Goal: Navigation & Orientation: Go to known website

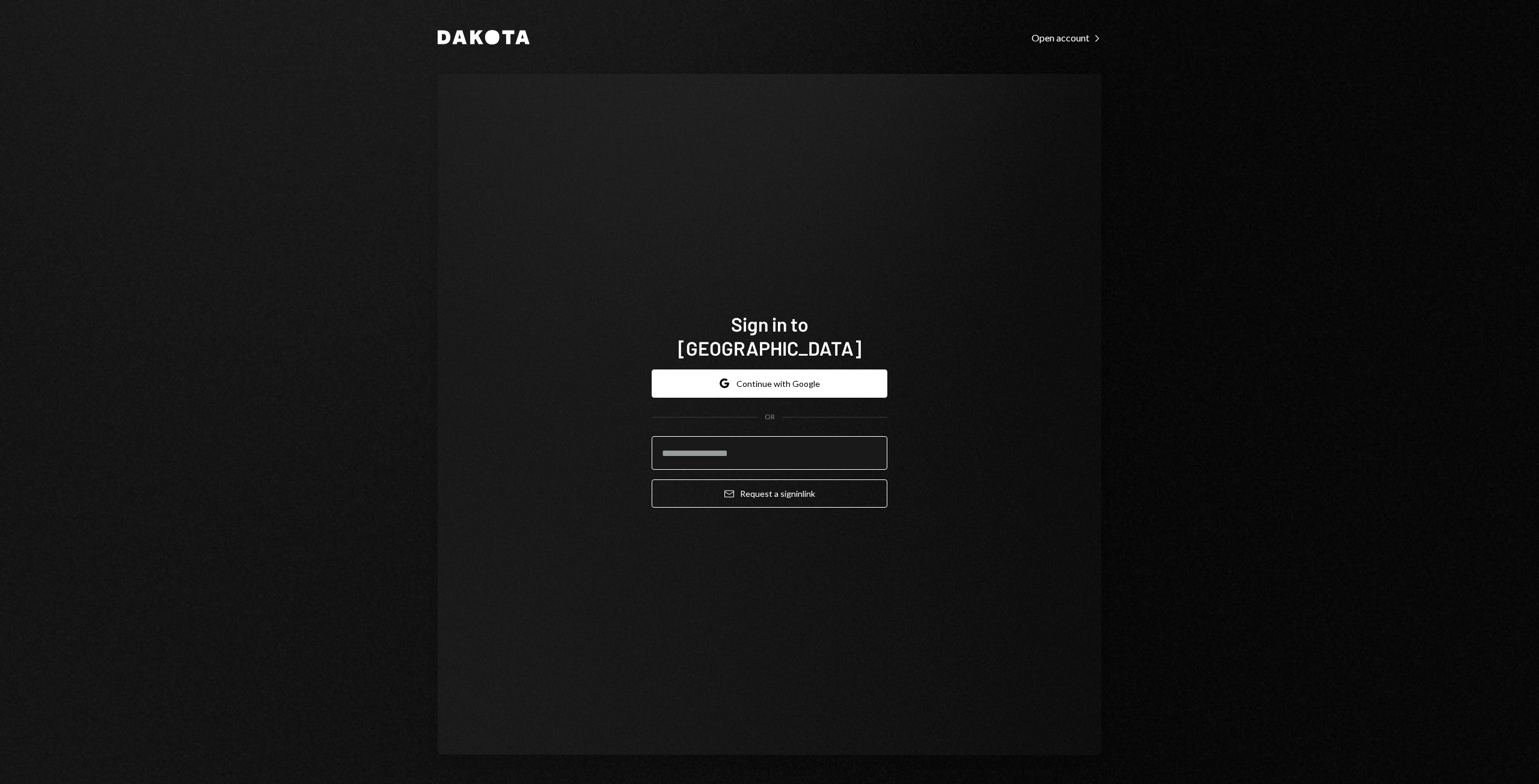
click at [681, 450] on input "email" at bounding box center [769, 453] width 236 height 34
type input "**********"
click at [720, 481] on button "Email Request a sign in link" at bounding box center [769, 493] width 236 height 28
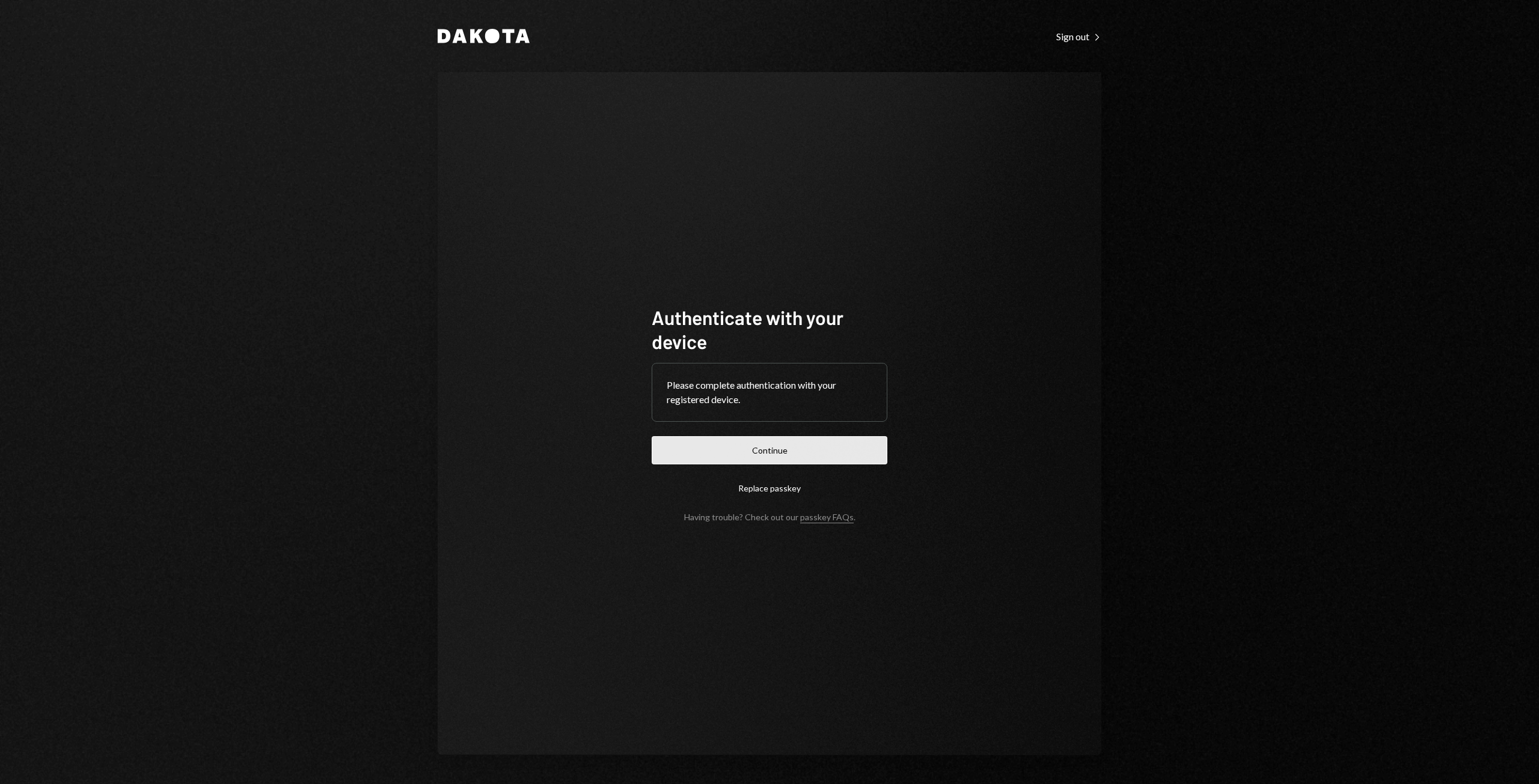
click at [750, 453] on button "Continue" at bounding box center [769, 450] width 236 height 28
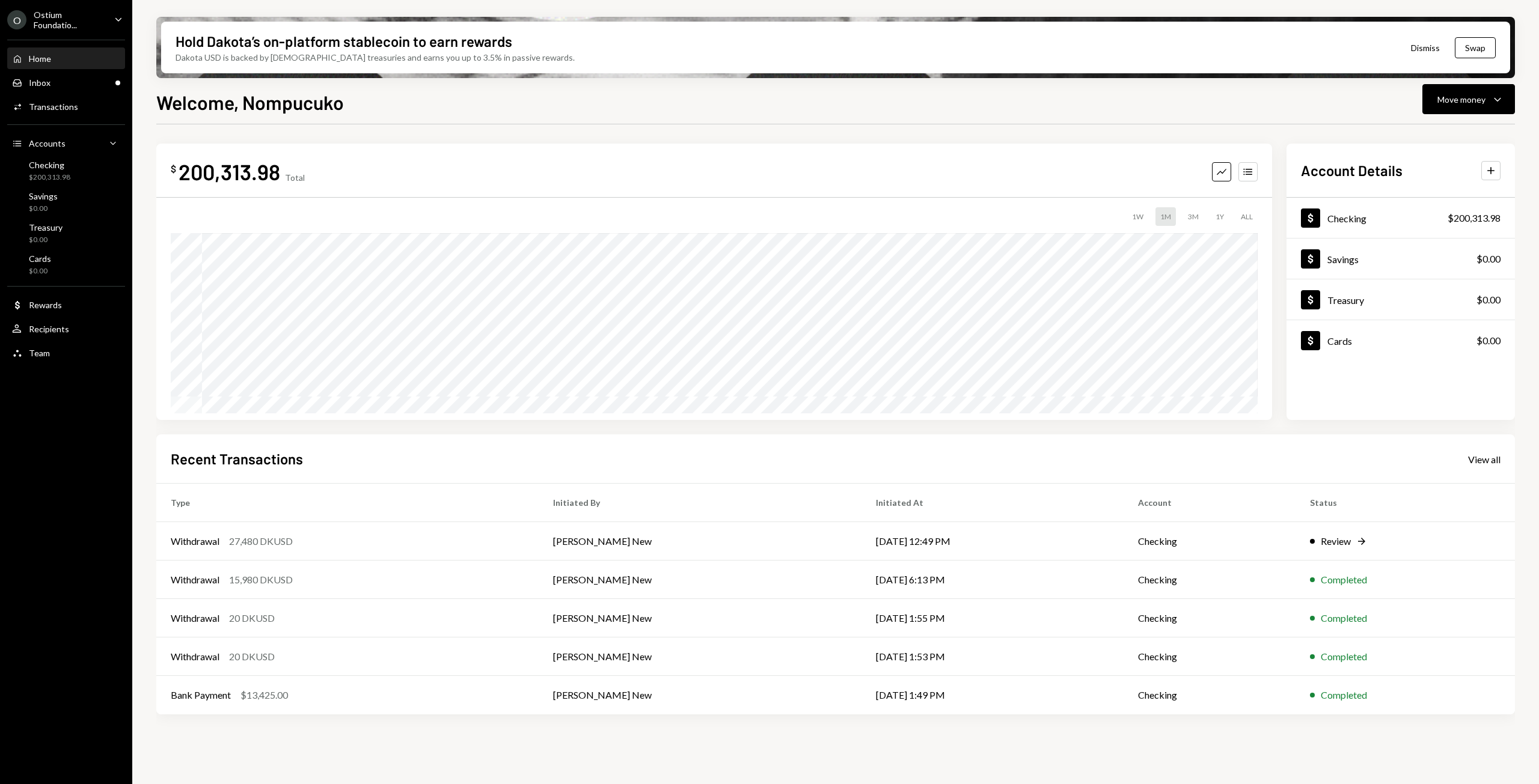
click at [114, 20] on icon "Caret Down" at bounding box center [118, 19] width 13 height 13
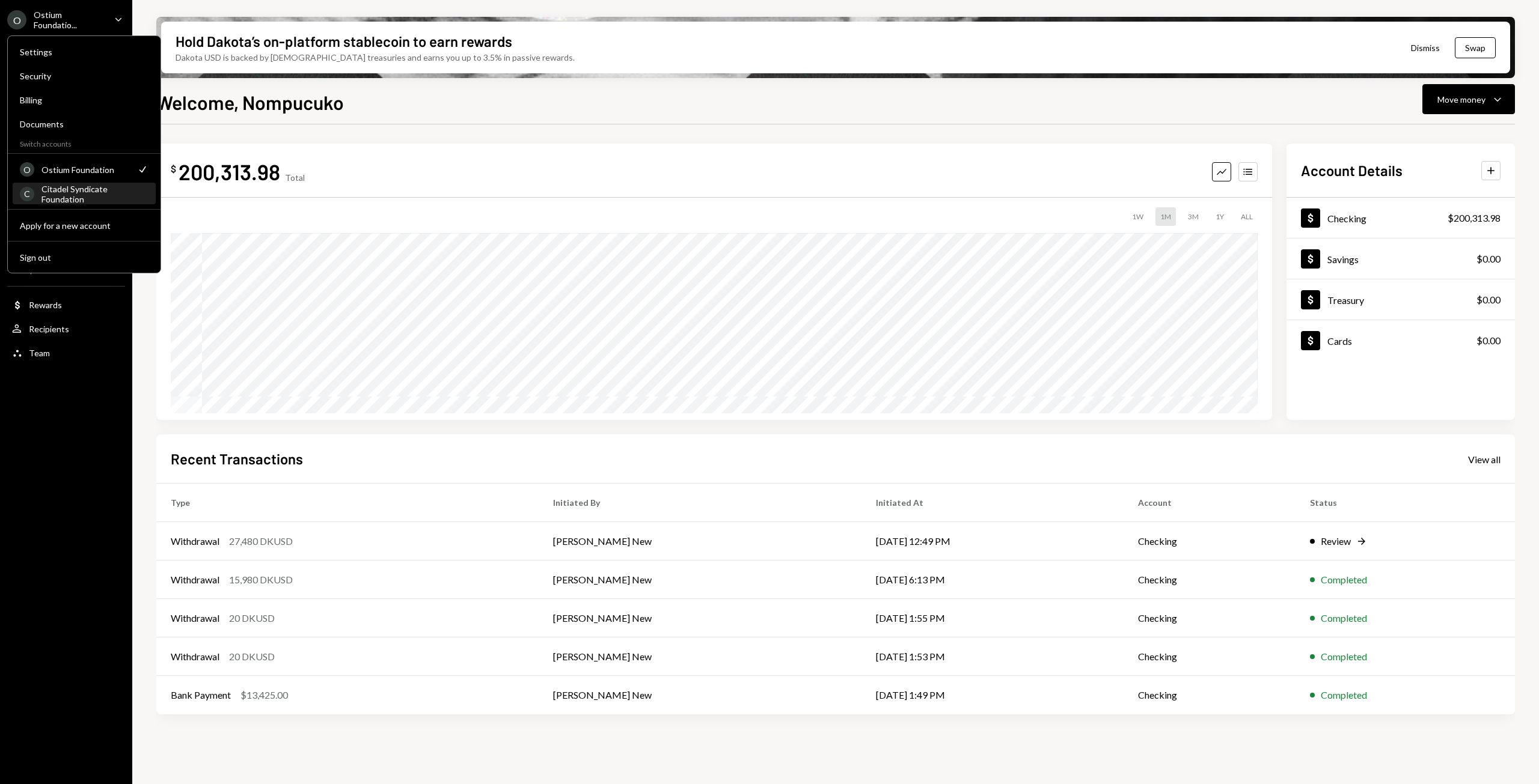
click at [70, 200] on div "Citadel Syndicate Foundation" at bounding box center [95, 193] width 107 height 20
